Goal: Check status: Check status

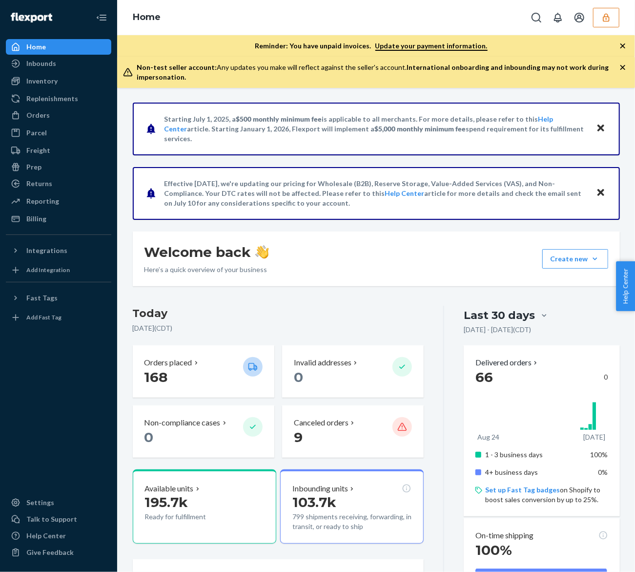
click at [604, 20] on icon "button" at bounding box center [607, 18] width 10 height 10
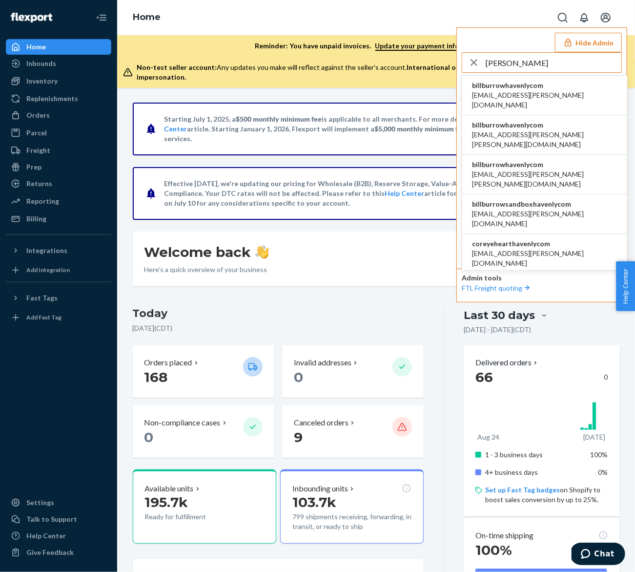
type input "[PERSON_NAME]"
click at [544, 89] on span "billburrowhavenlycom" at bounding box center [545, 86] width 146 height 10
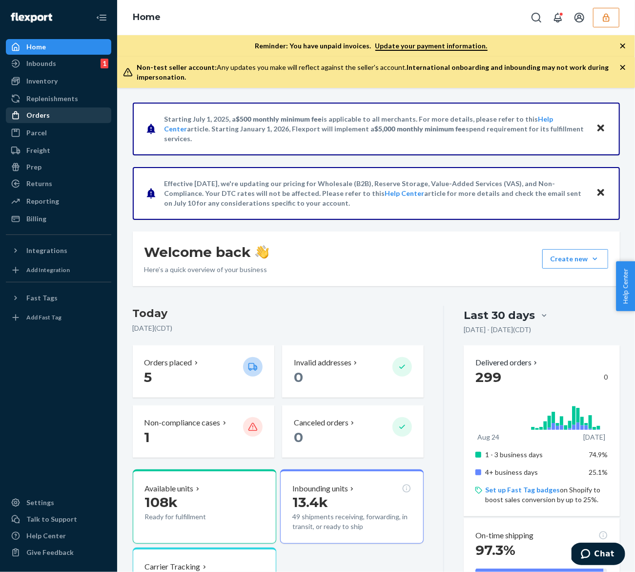
click at [71, 117] on div "Orders" at bounding box center [59, 115] width 104 height 14
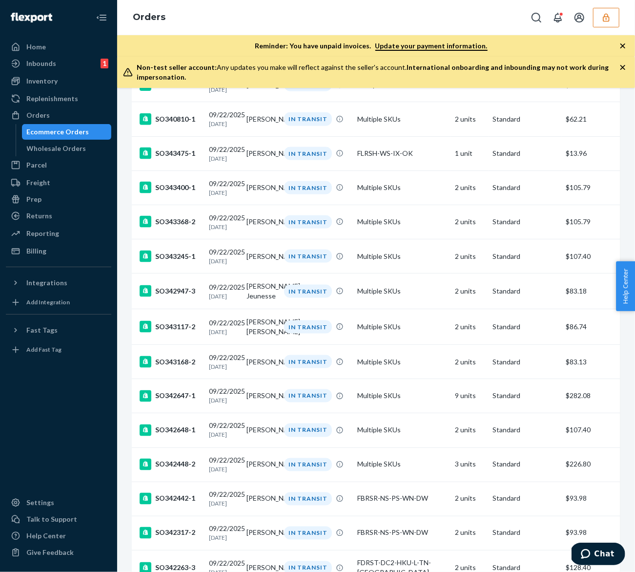
scroll to position [846, 0]
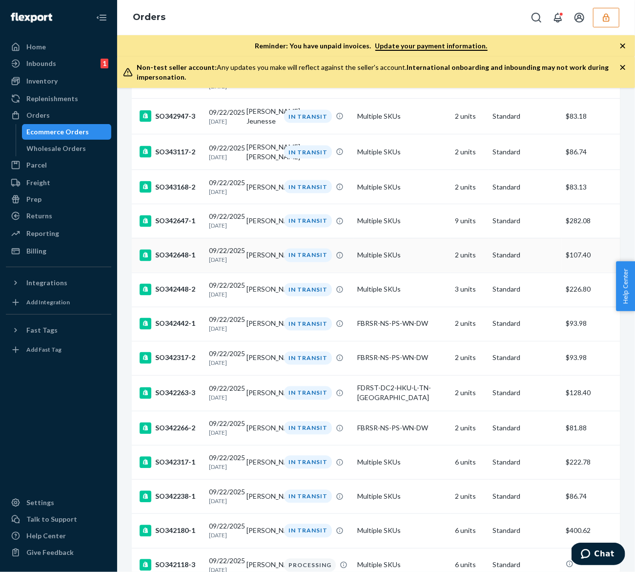
click at [428, 273] on td "Multiple SKUs" at bounding box center [403, 255] width 98 height 34
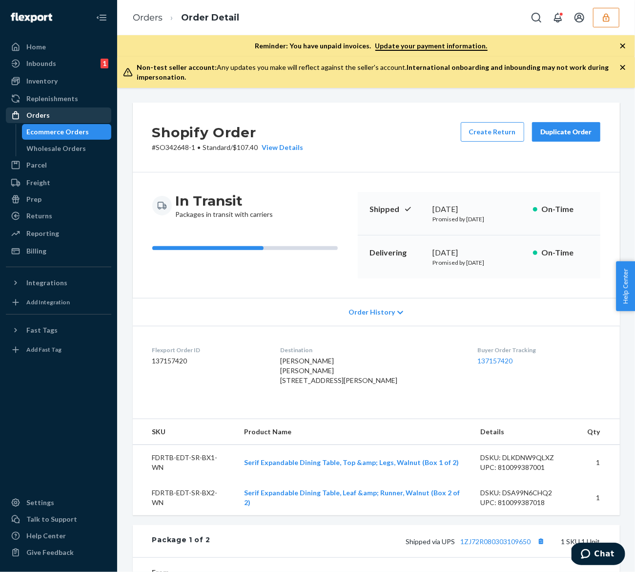
click at [69, 116] on div "Orders" at bounding box center [59, 115] width 104 height 14
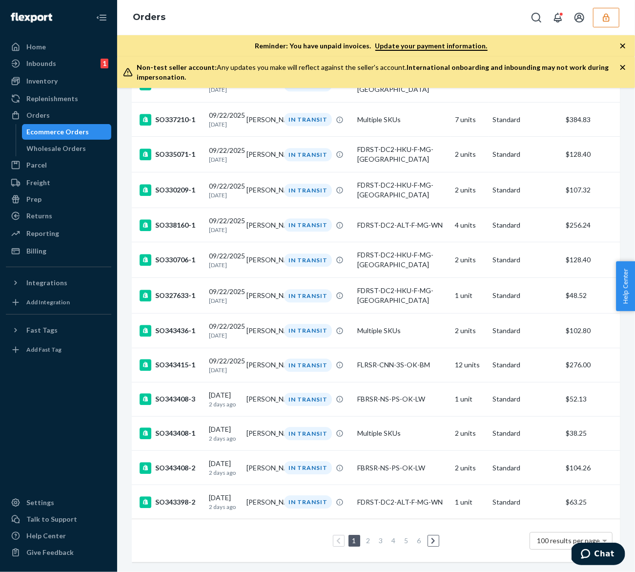
scroll to position [3236, 0]
click at [435, 541] on icon at bounding box center [433, 540] width 4 height 7
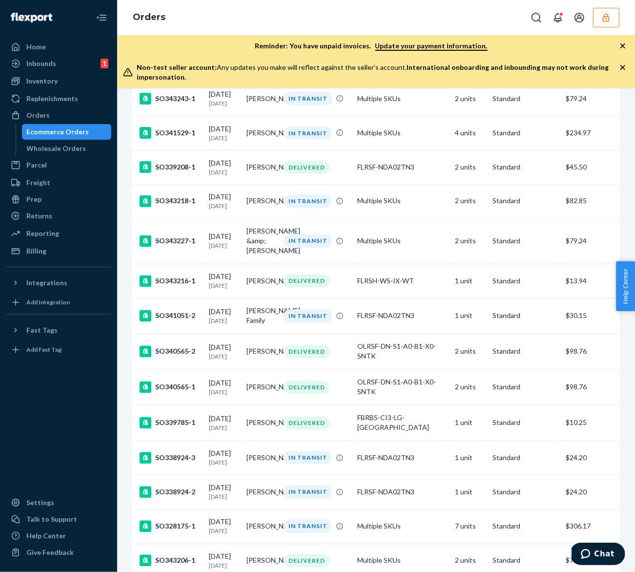
scroll to position [862, 0]
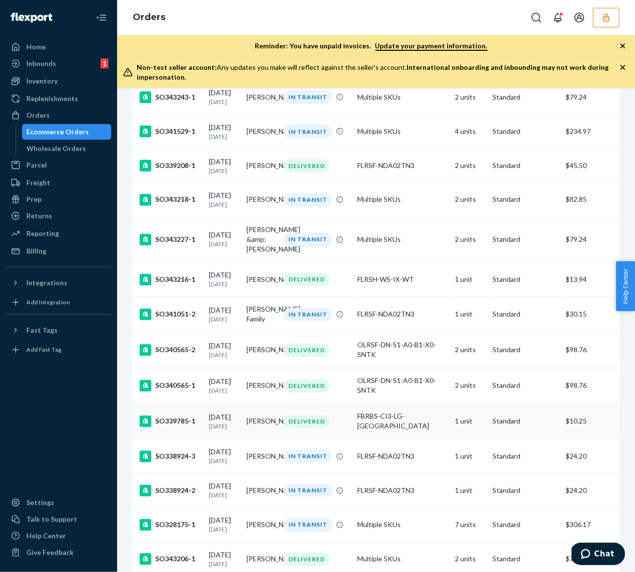
click at [459, 440] on td "1 unit" at bounding box center [470, 422] width 38 height 36
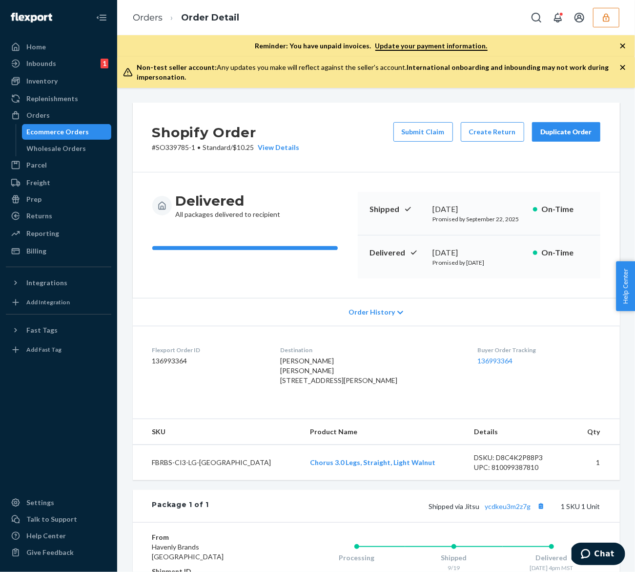
scroll to position [173, 0]
